Goal: Task Accomplishment & Management: Use online tool/utility

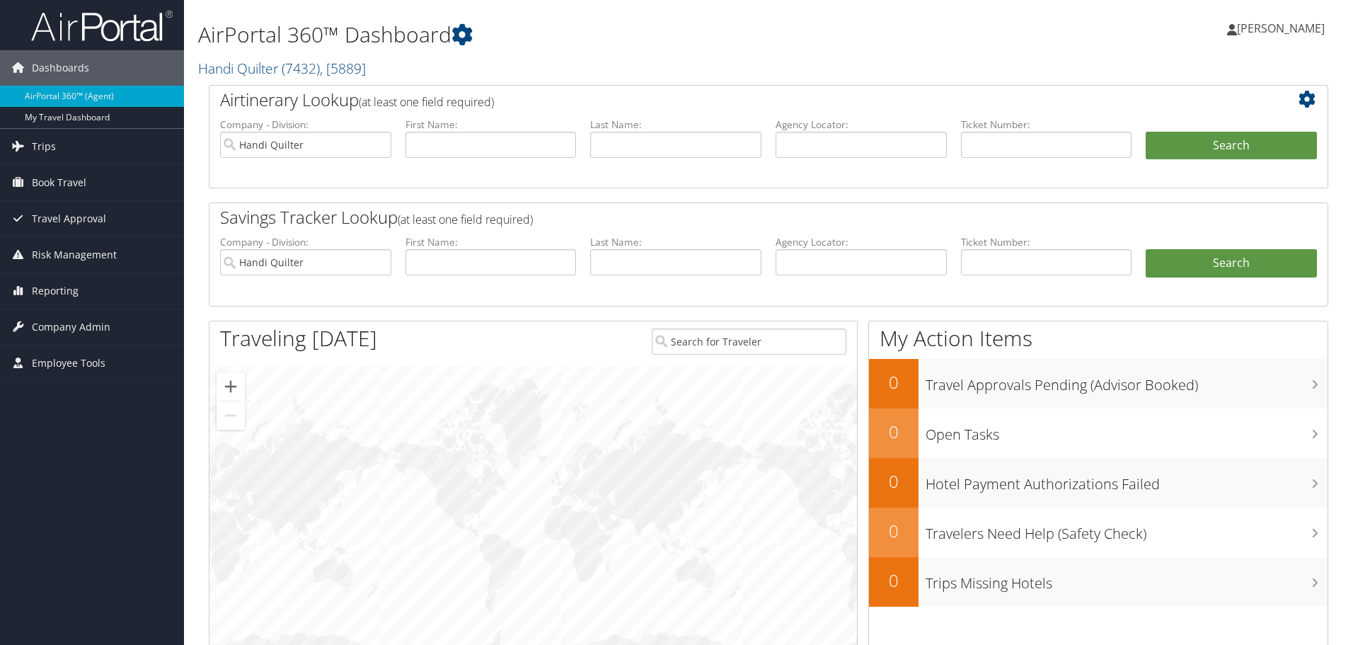
scroll to position [113, 0]
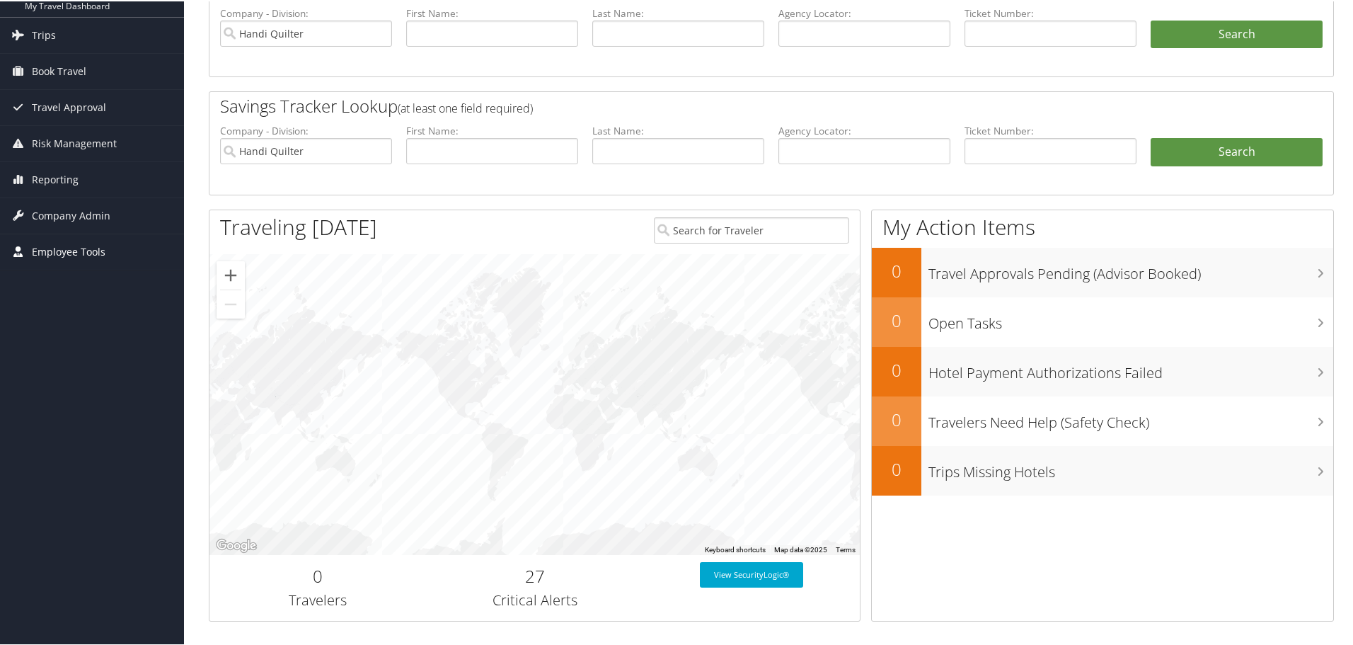
click at [84, 250] on span "Employee Tools" at bounding box center [69, 250] width 74 height 35
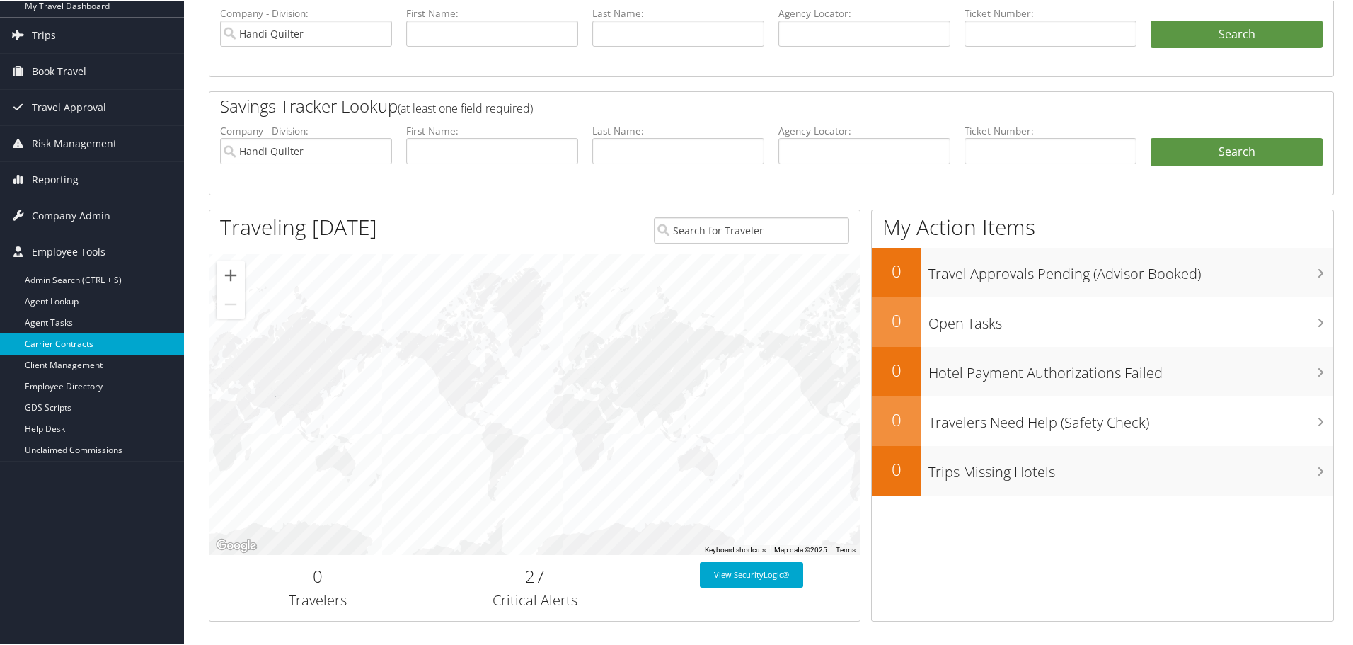
click at [62, 337] on link "Carrier Contracts" at bounding box center [92, 342] width 184 height 21
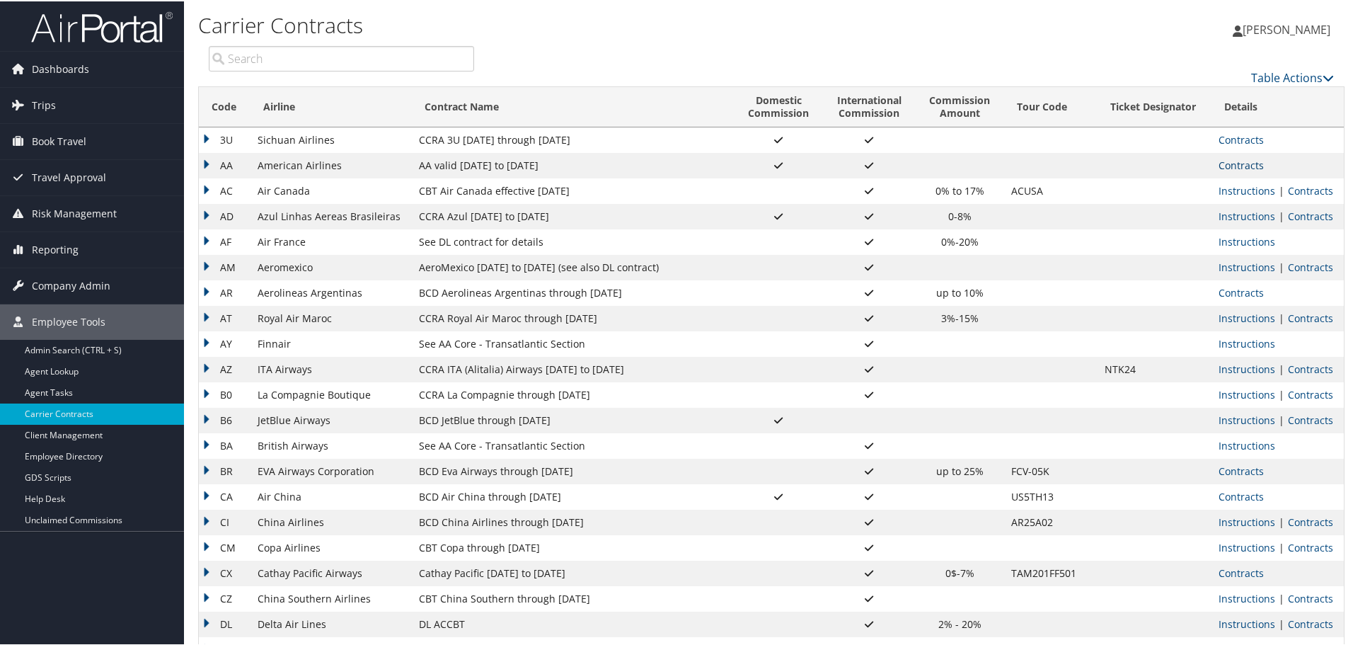
click at [1252, 164] on link "Contracts" at bounding box center [1240, 163] width 45 height 13
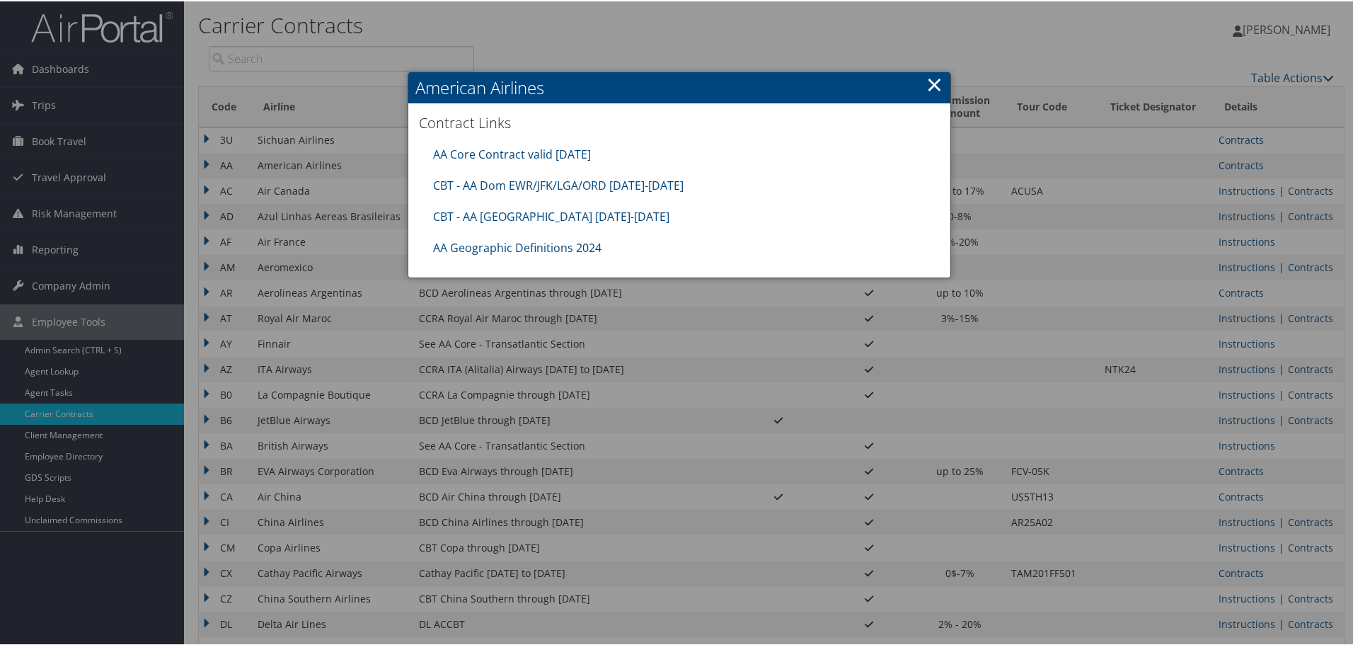
click at [934, 80] on link "×" at bounding box center [934, 83] width 16 height 28
